Goal: Navigation & Orientation: Find specific page/section

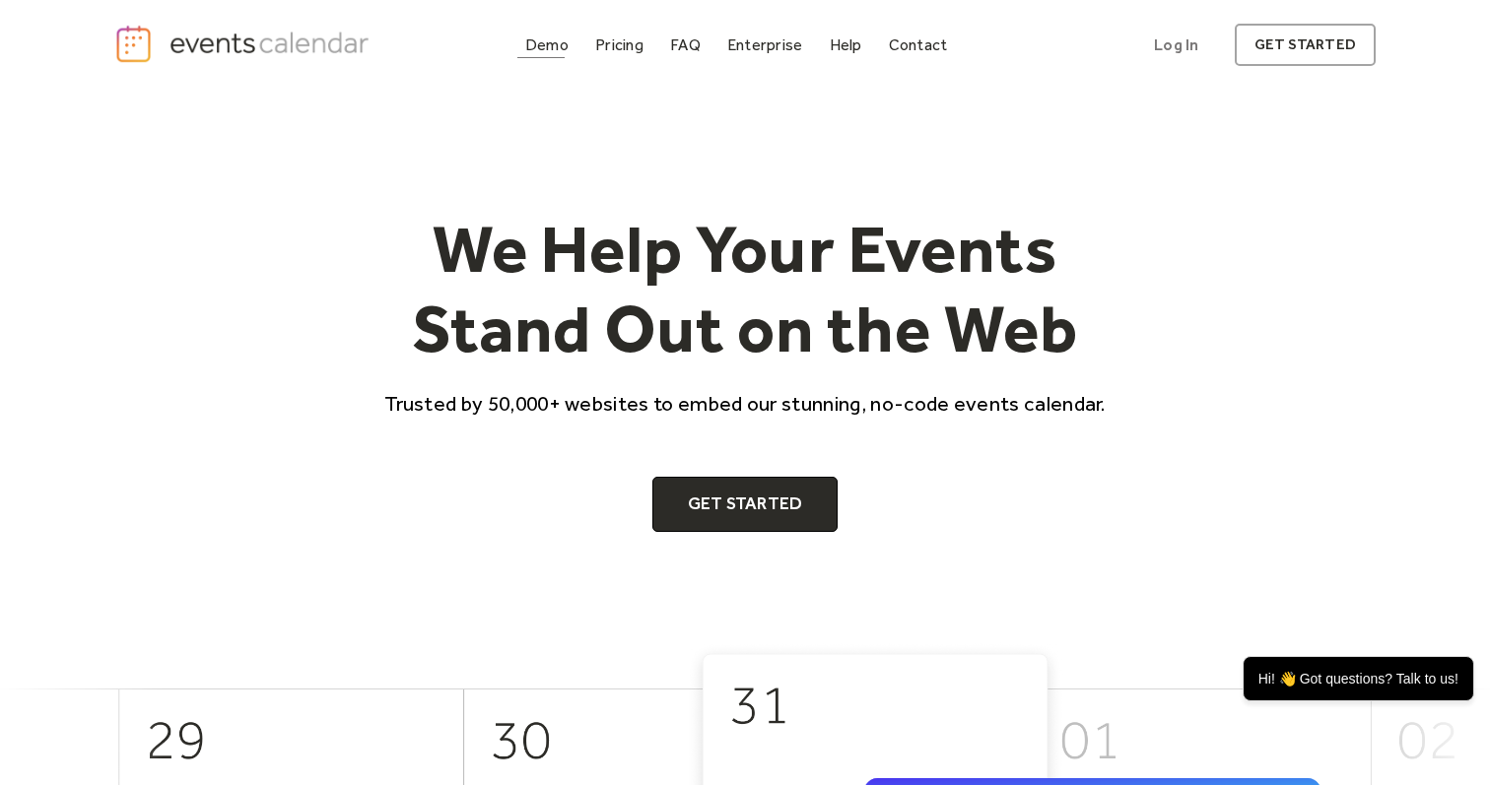
click at [564, 50] on div "Demo" at bounding box center [546, 44] width 43 height 11
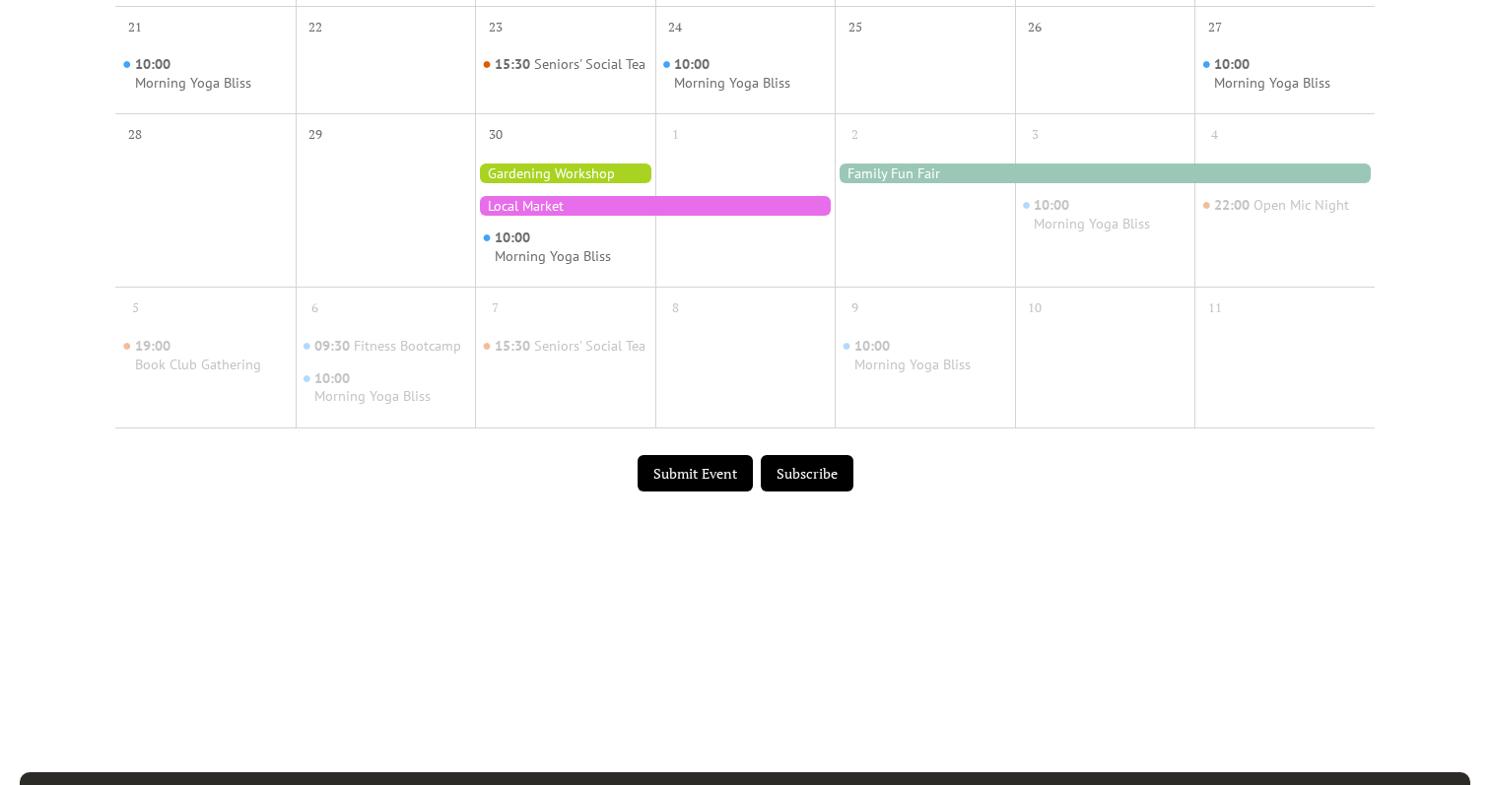
scroll to position [1034, 0]
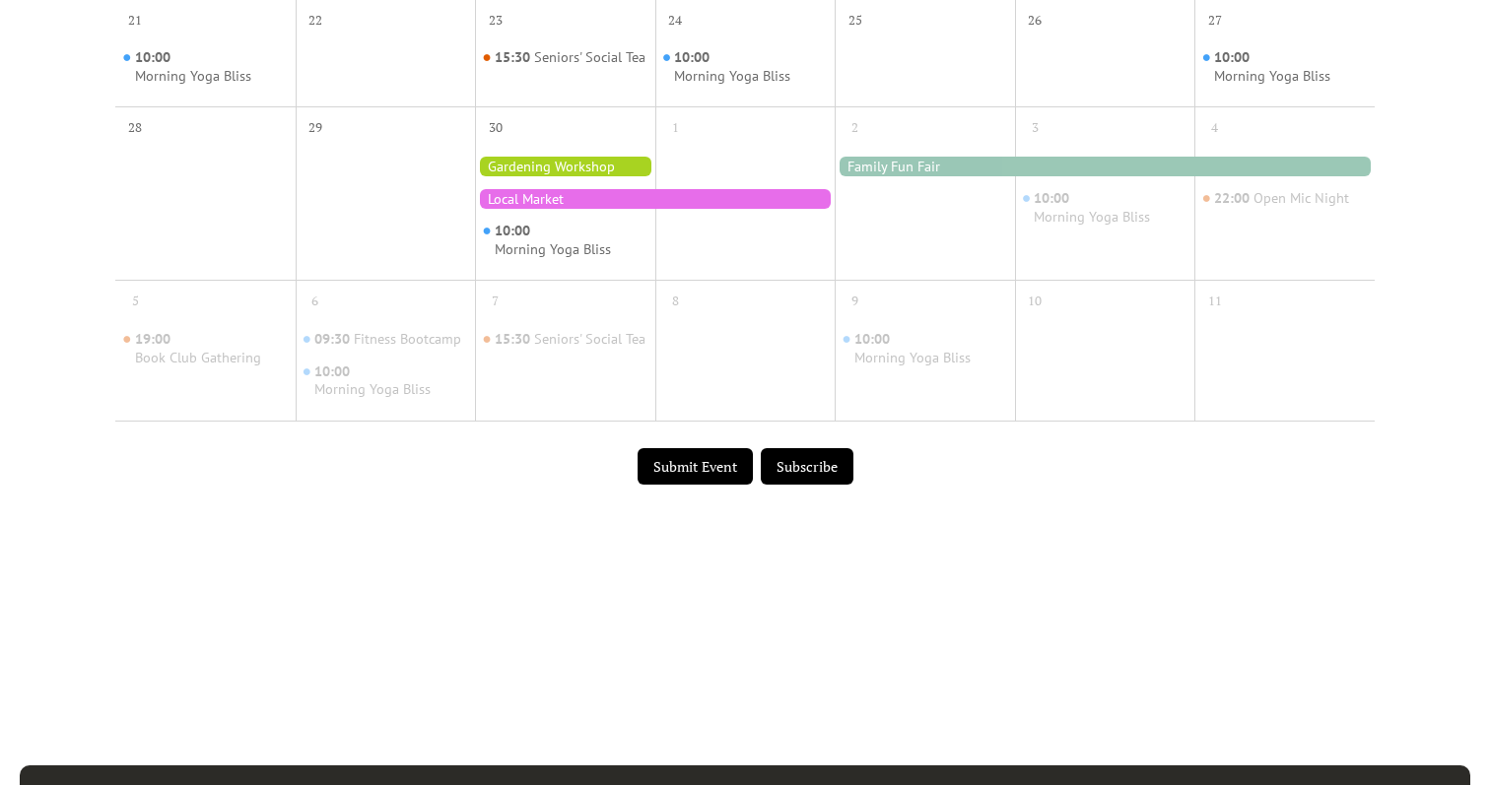
click at [641, 486] on button "Submit Event" at bounding box center [695, 466] width 115 height 37
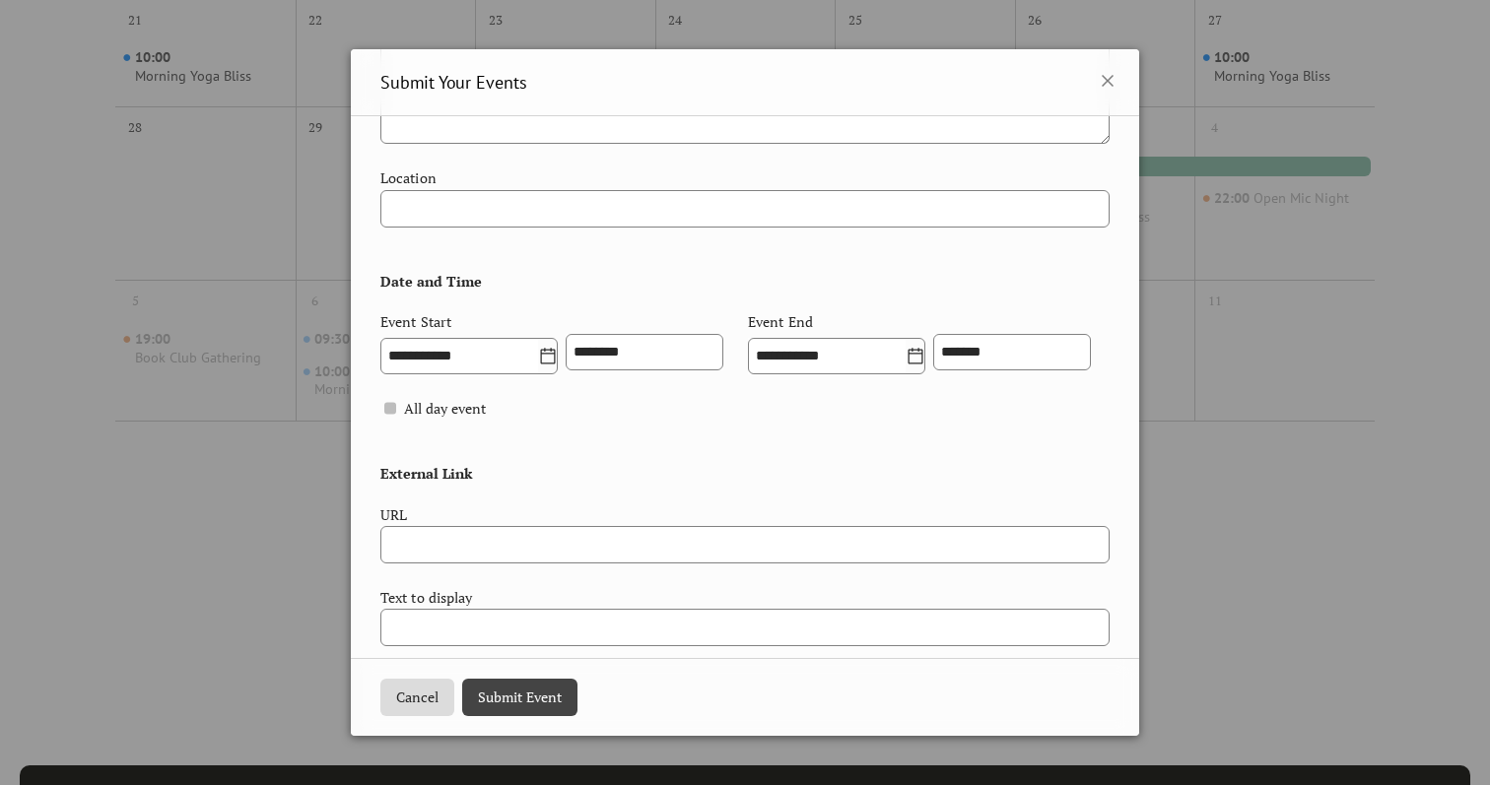
scroll to position [648, 0]
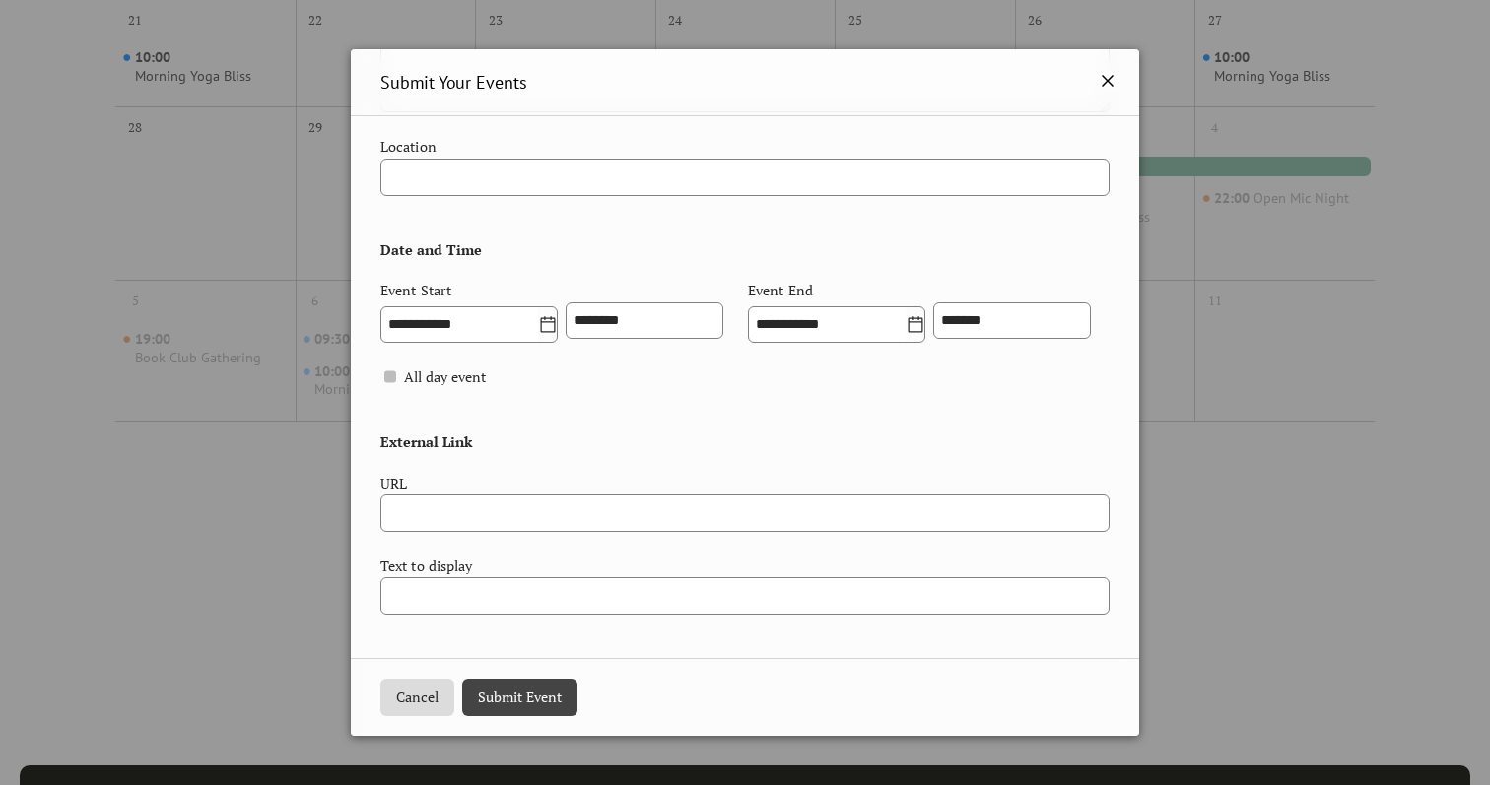
click at [1096, 87] on icon at bounding box center [1108, 81] width 24 height 24
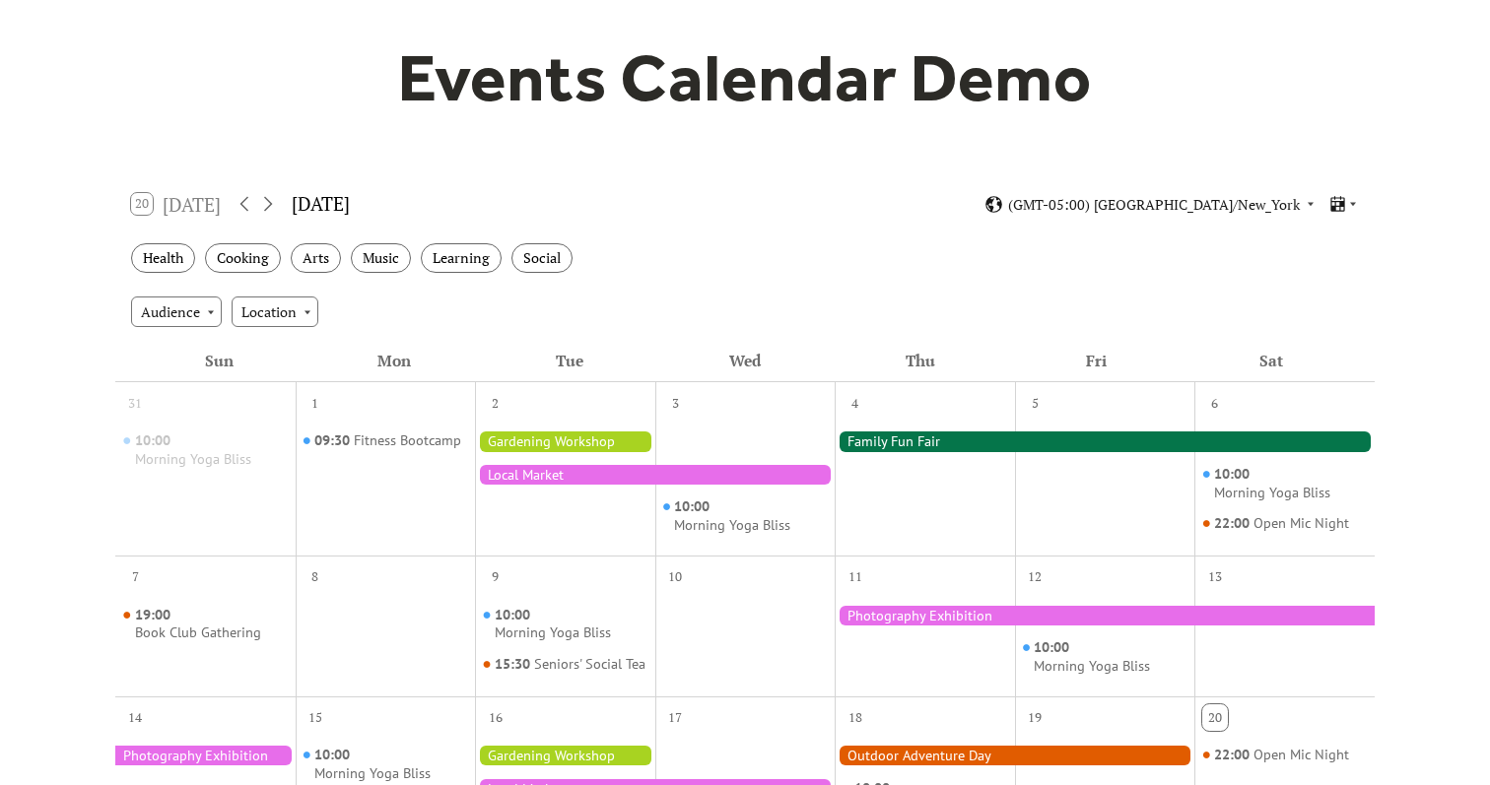
scroll to position [0, 0]
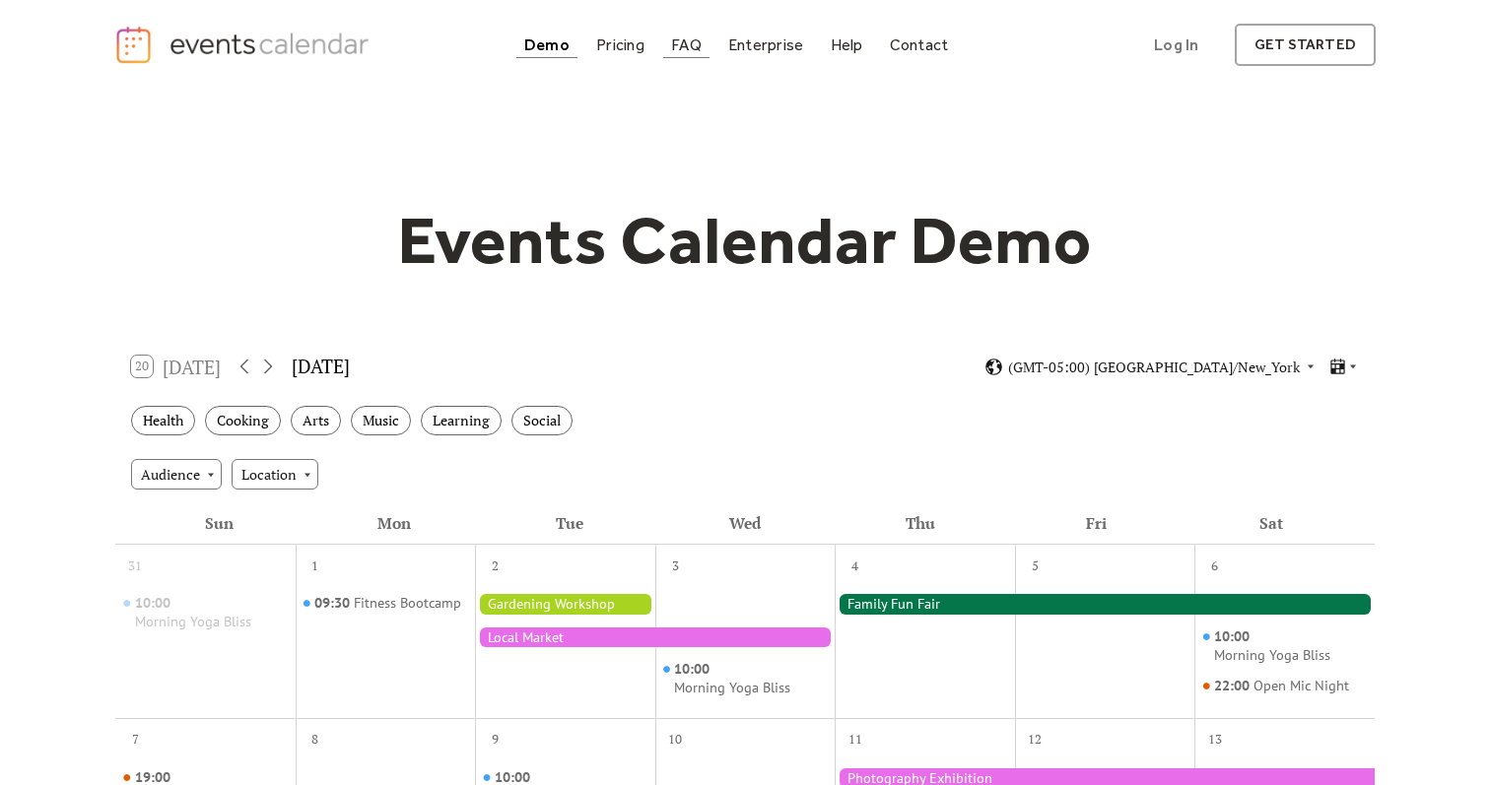
click at [699, 46] on div "FAQ" at bounding box center [686, 44] width 31 height 11
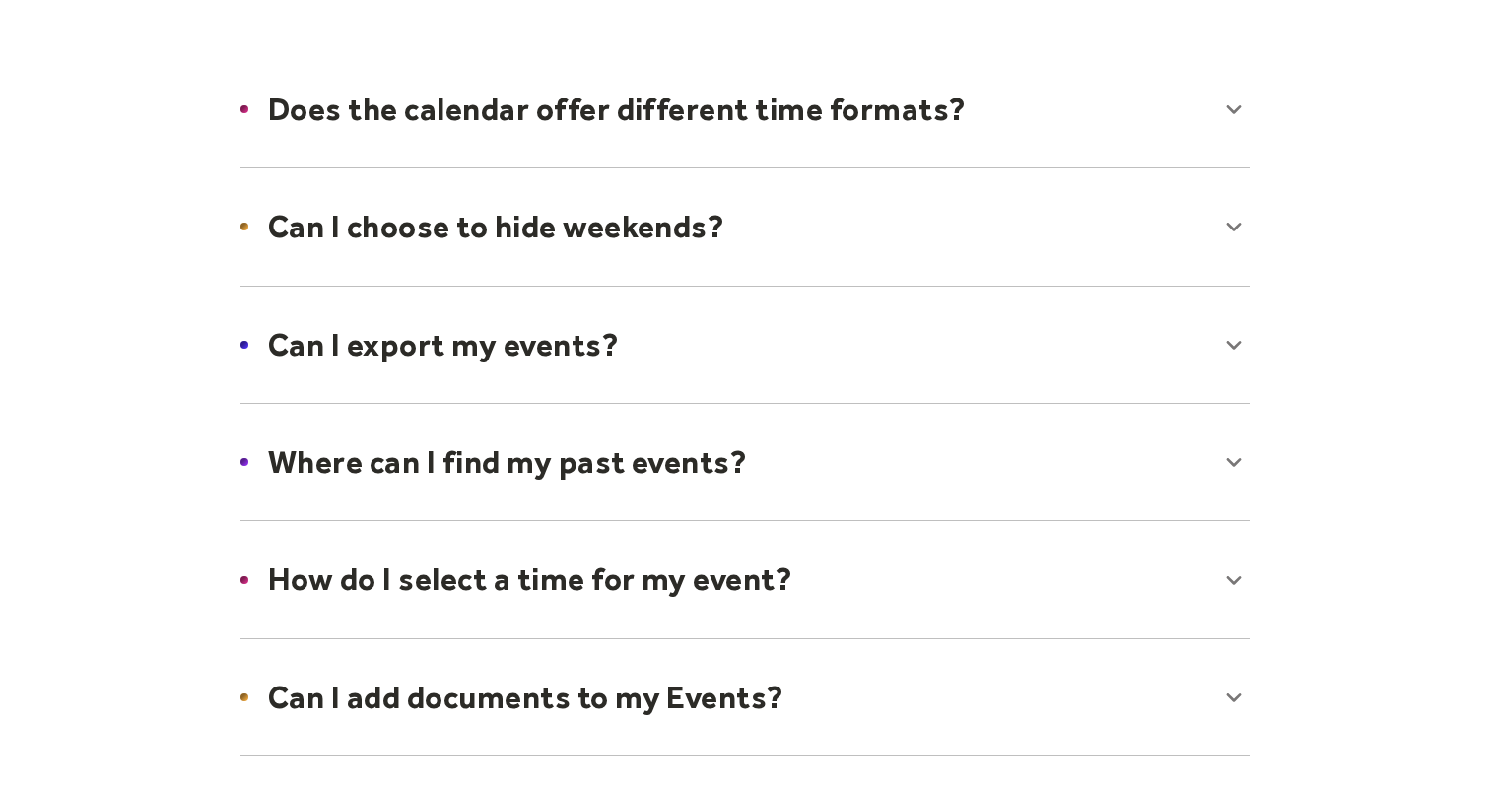
scroll to position [295, 0]
click at [731, 246] on div at bounding box center [745, 226] width 1048 height 120
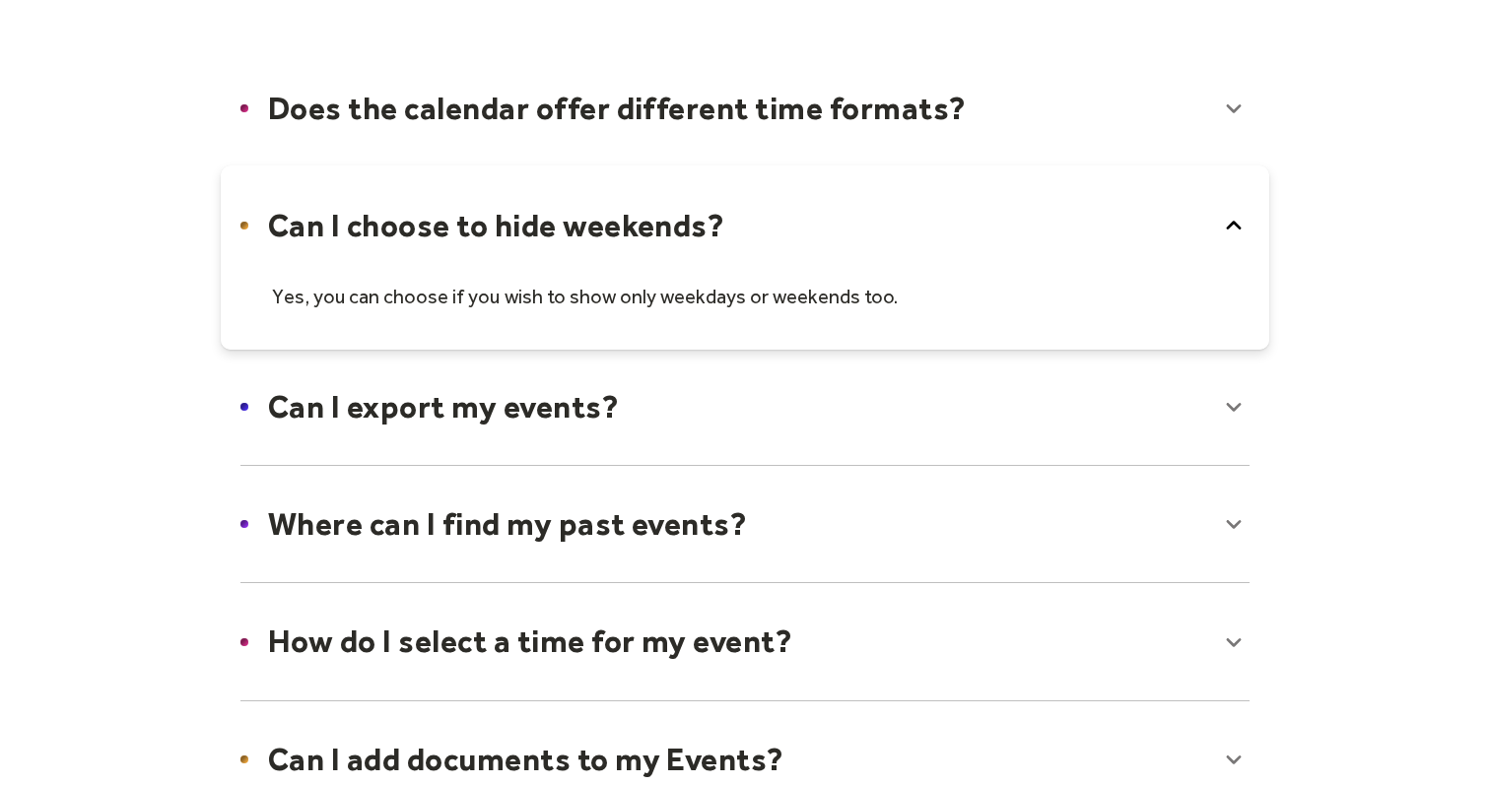
click at [731, 246] on div at bounding box center [745, 257] width 1048 height 183
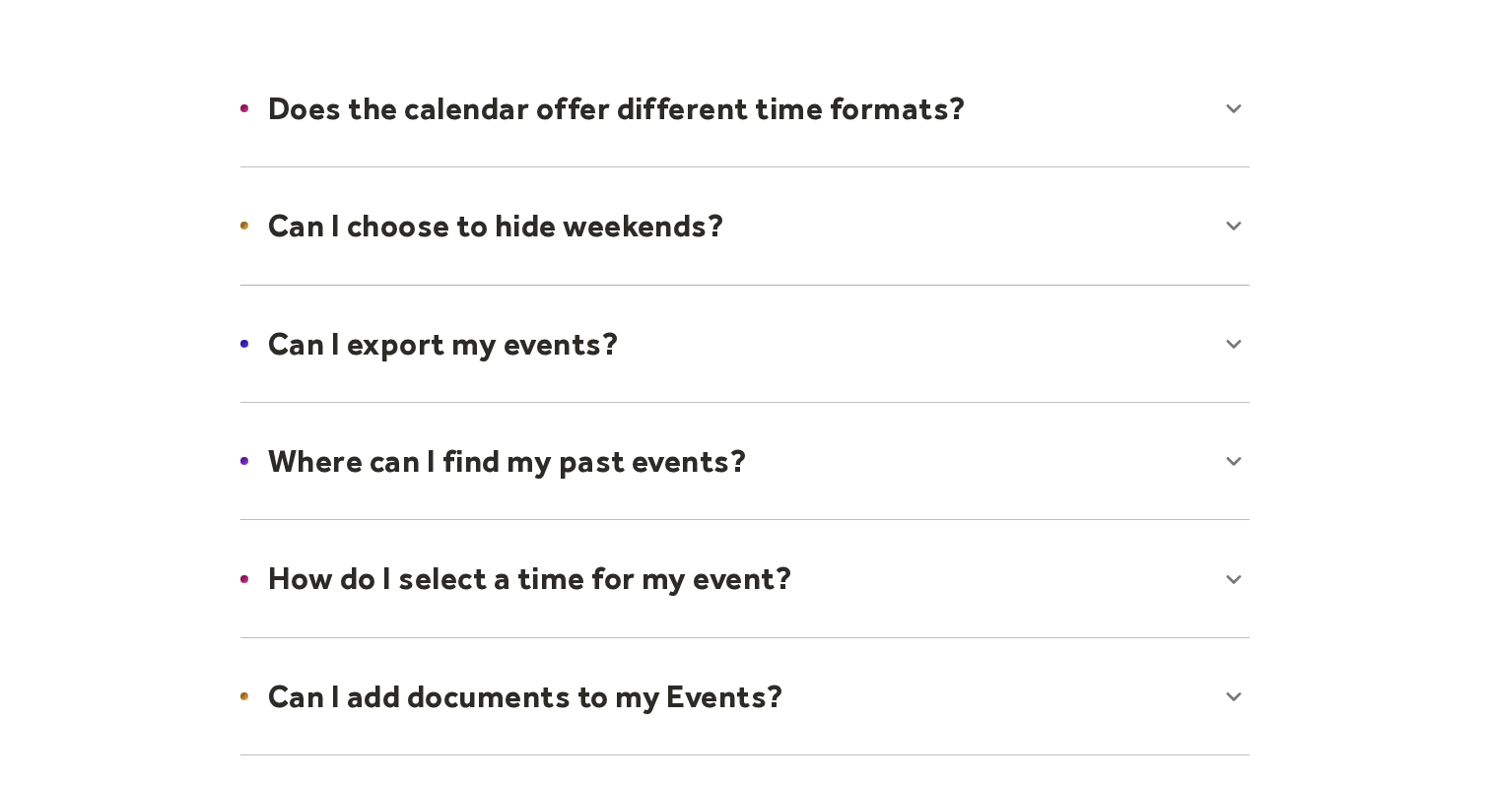
click at [715, 320] on div at bounding box center [745, 344] width 1048 height 120
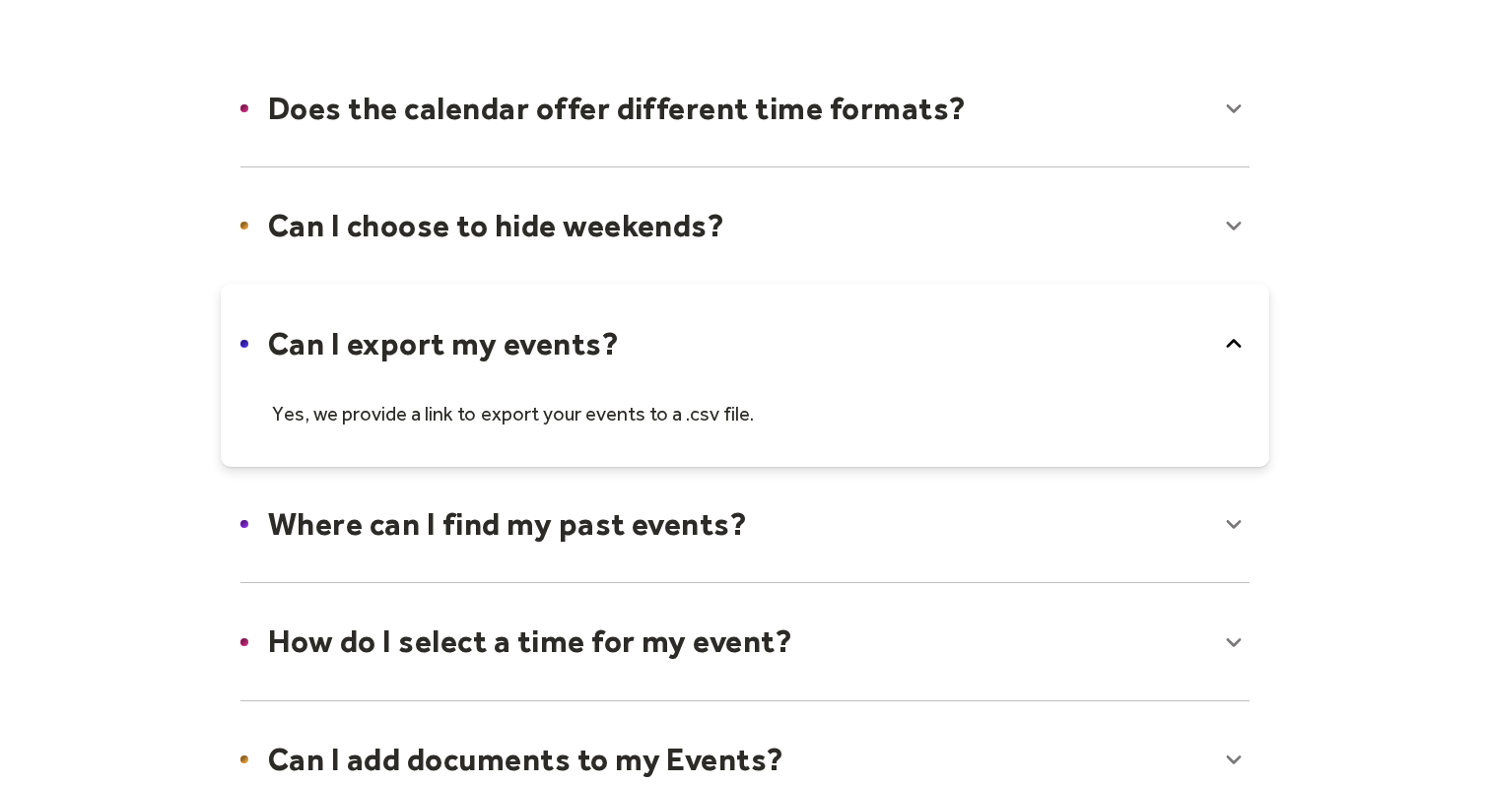
click at [715, 320] on div at bounding box center [745, 375] width 1048 height 183
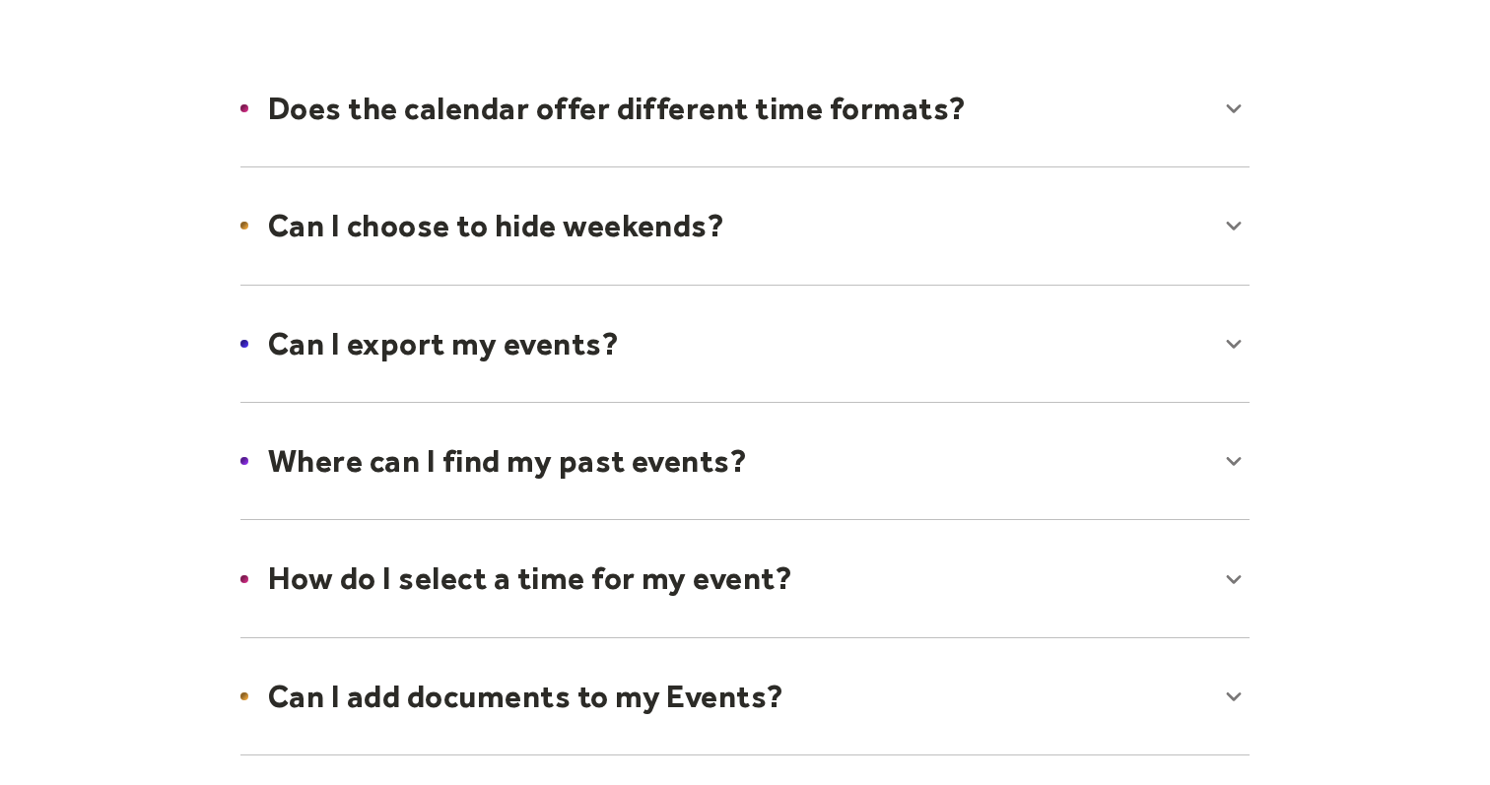
click at [713, 449] on div at bounding box center [745, 461] width 1048 height 120
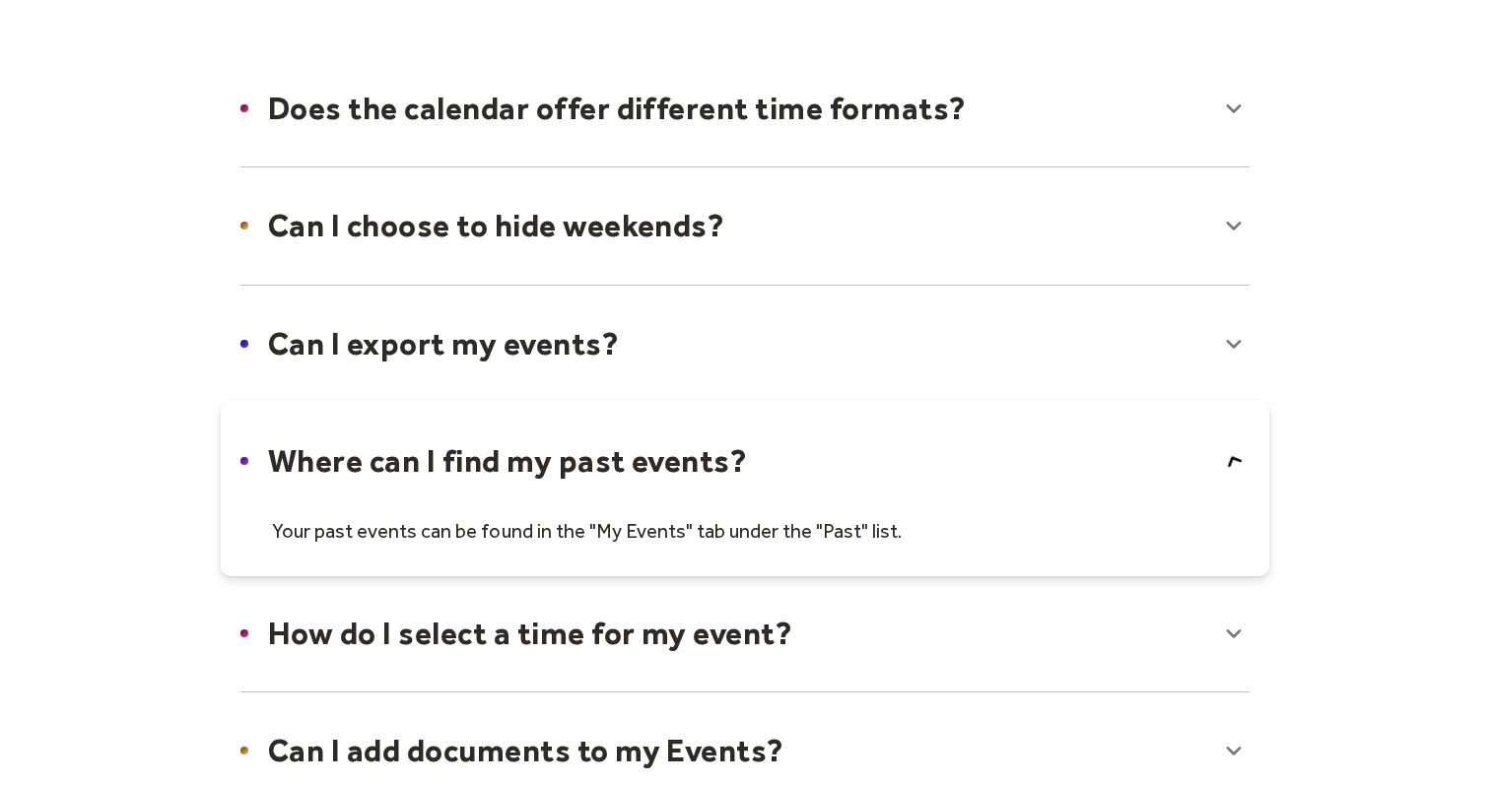
click at [713, 449] on div at bounding box center [745, 488] width 1048 height 175
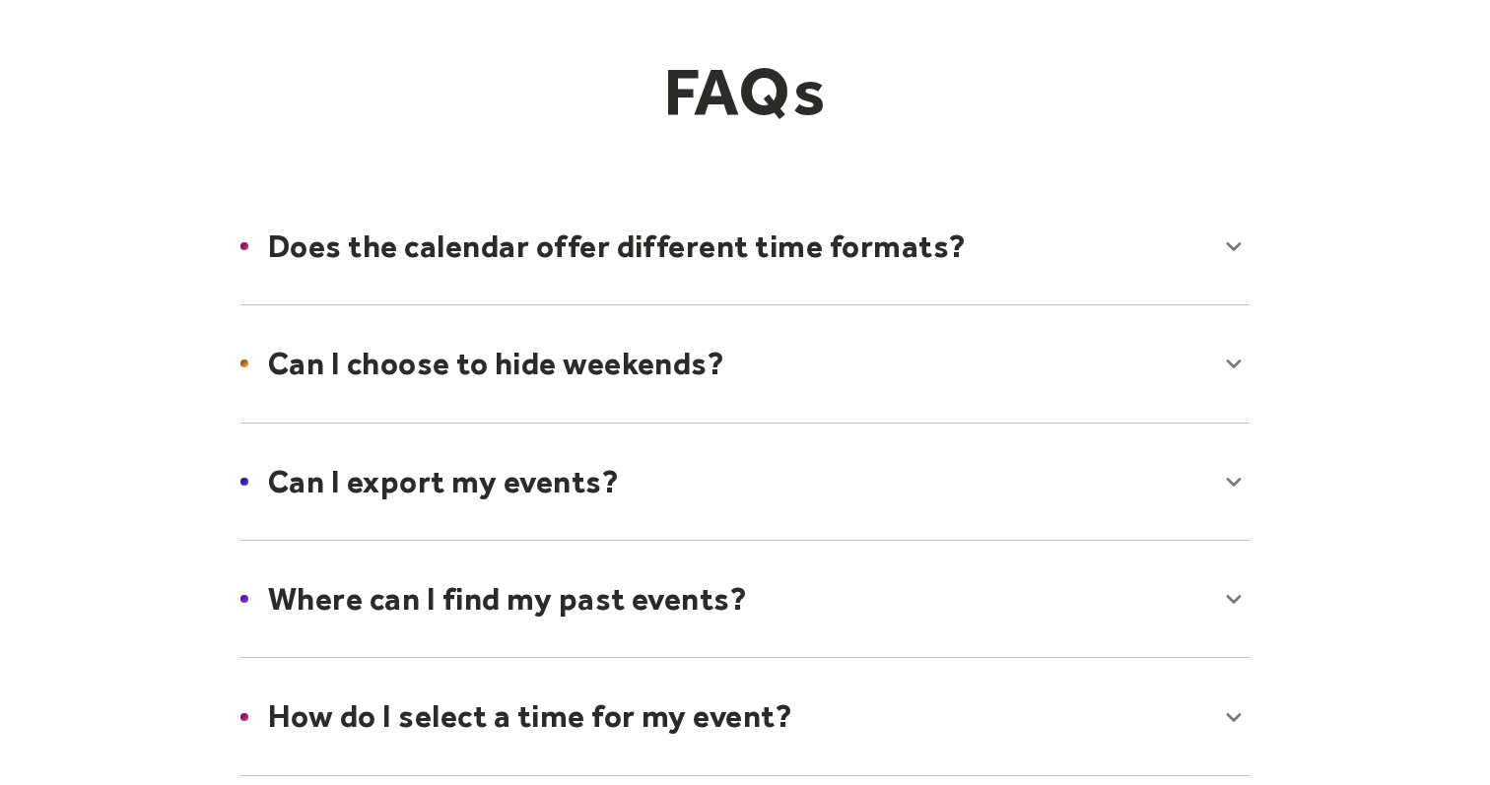
scroll to position [0, 0]
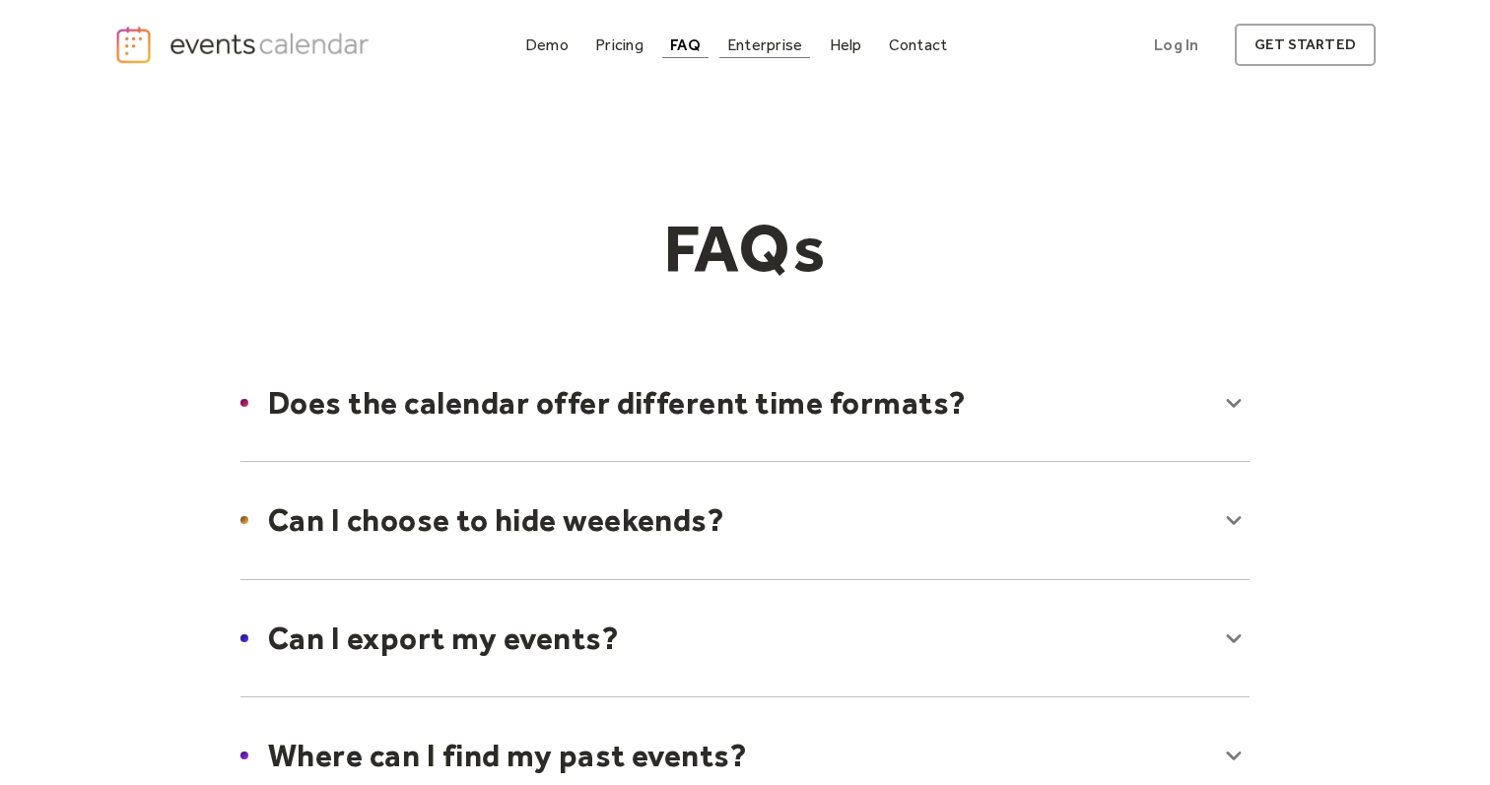
click at [751, 43] on div "Enterprise" at bounding box center [764, 44] width 75 height 11
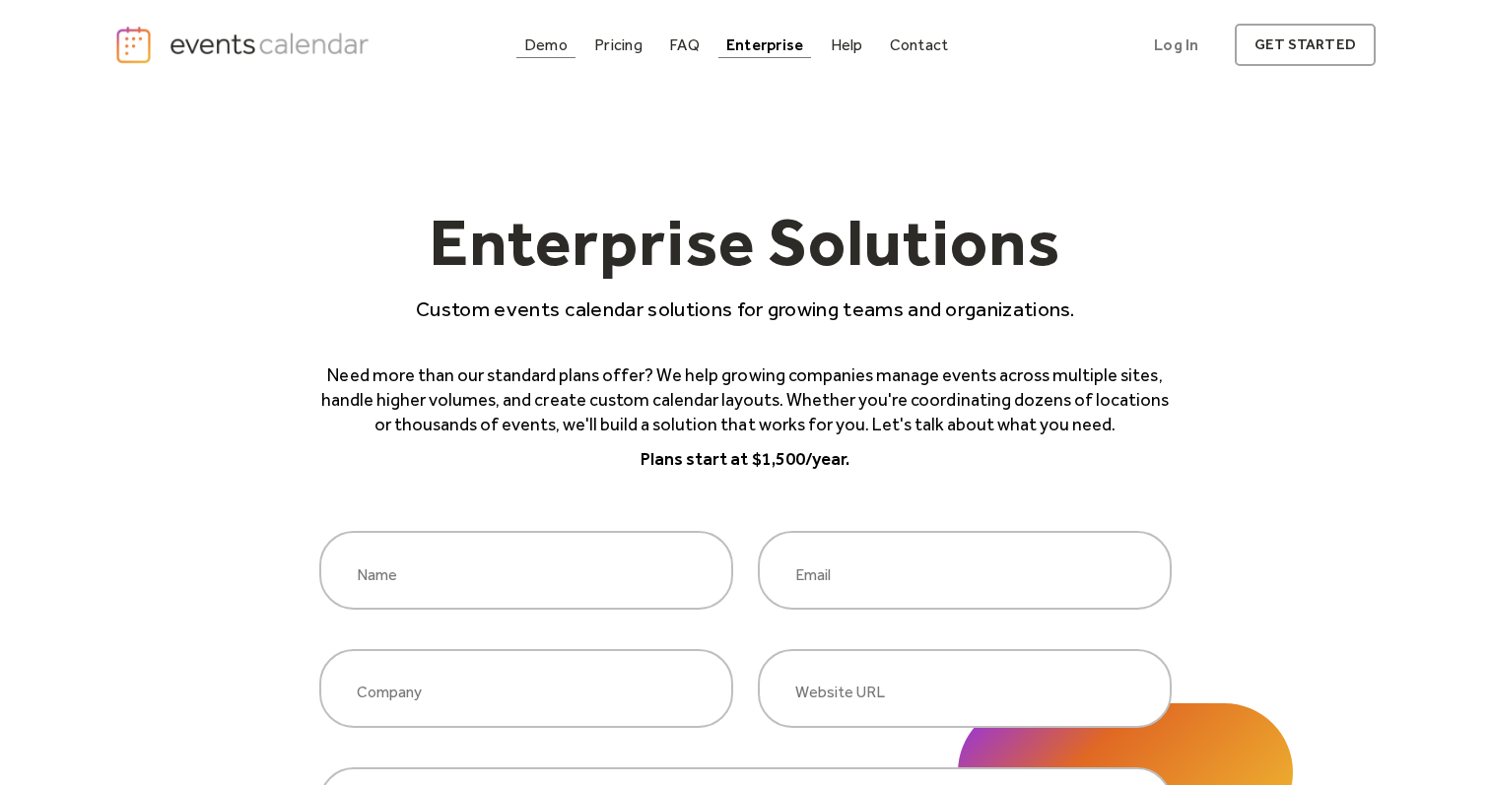
click at [559, 45] on div "Demo" at bounding box center [545, 44] width 43 height 11
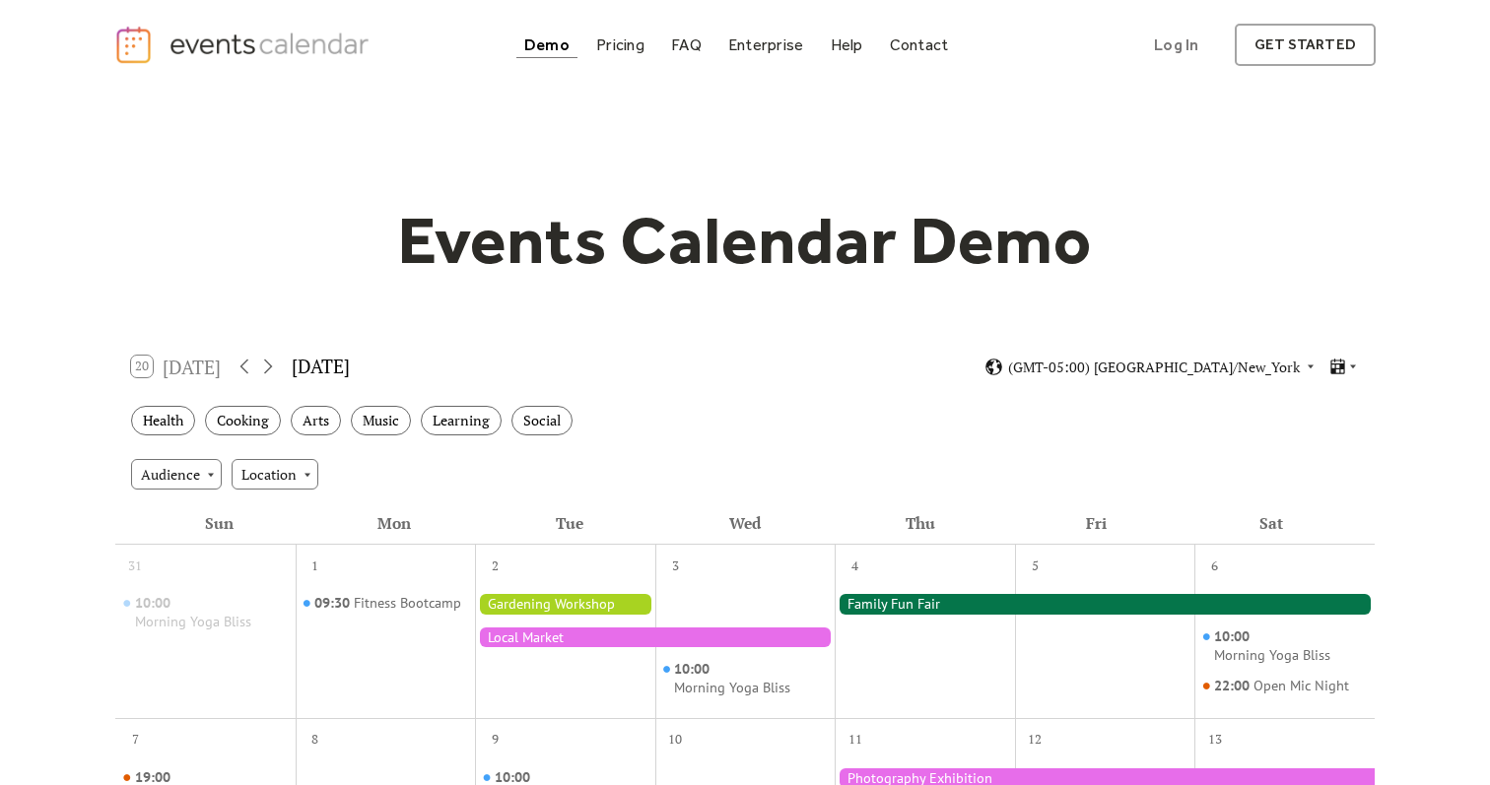
click at [346, 34] on img "home" at bounding box center [244, 45] width 260 height 40
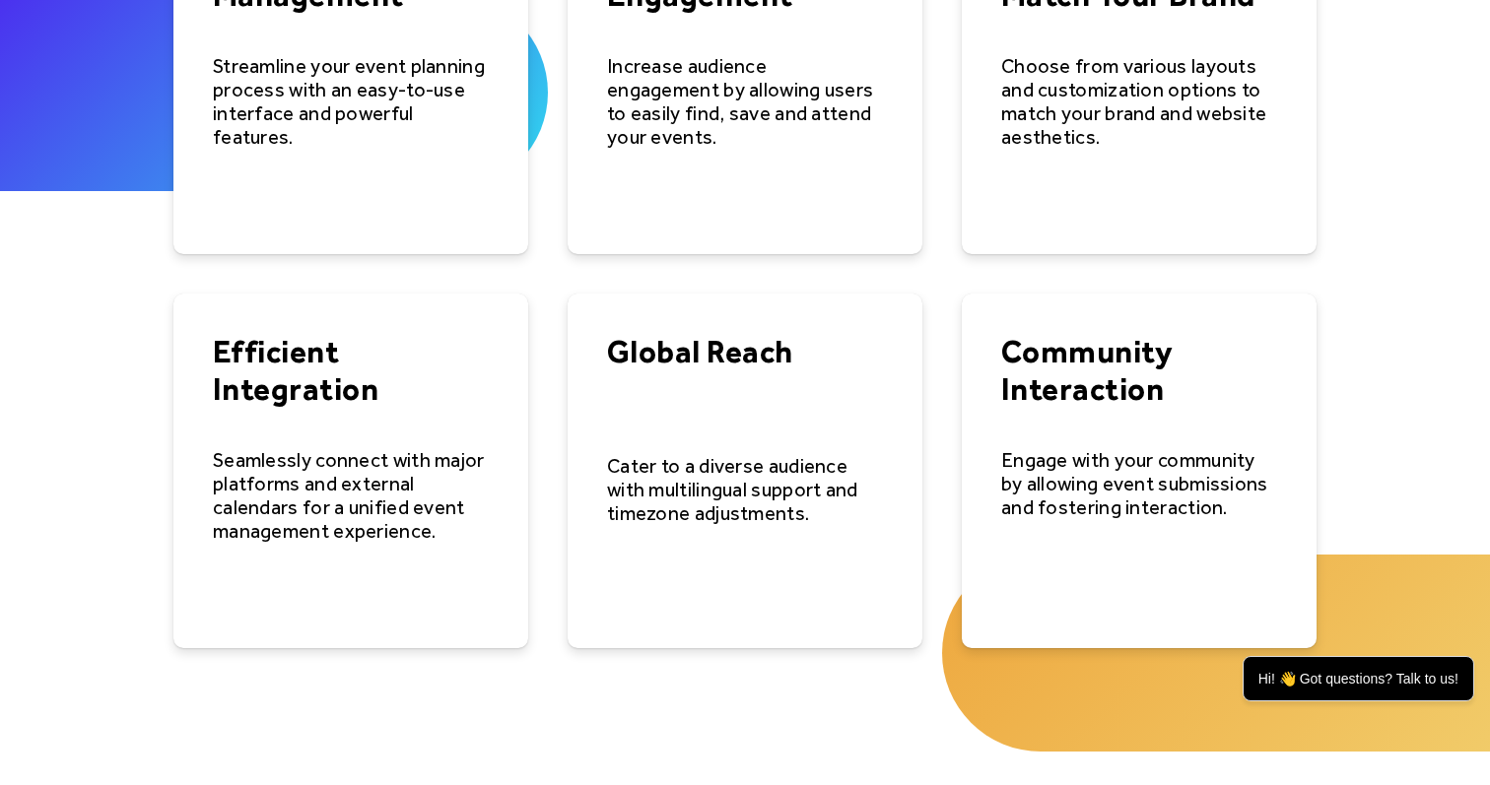
scroll to position [2942, 0]
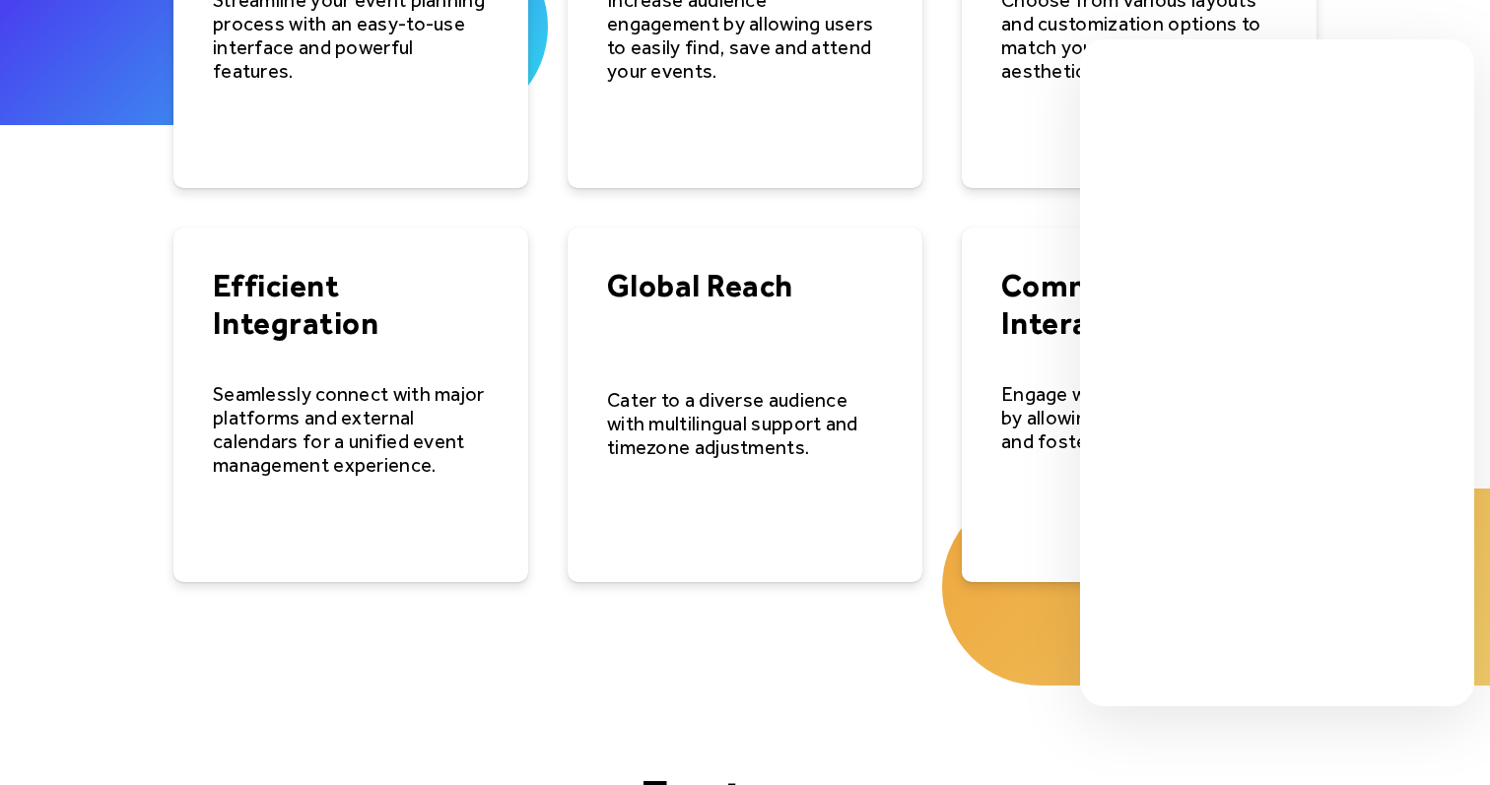
click at [864, 626] on div "Benefits Effortless Event Management Streamline your event planning process wit…" at bounding box center [744, 152] width 1143 height 1017
